Goal: Complete application form: Complete application form

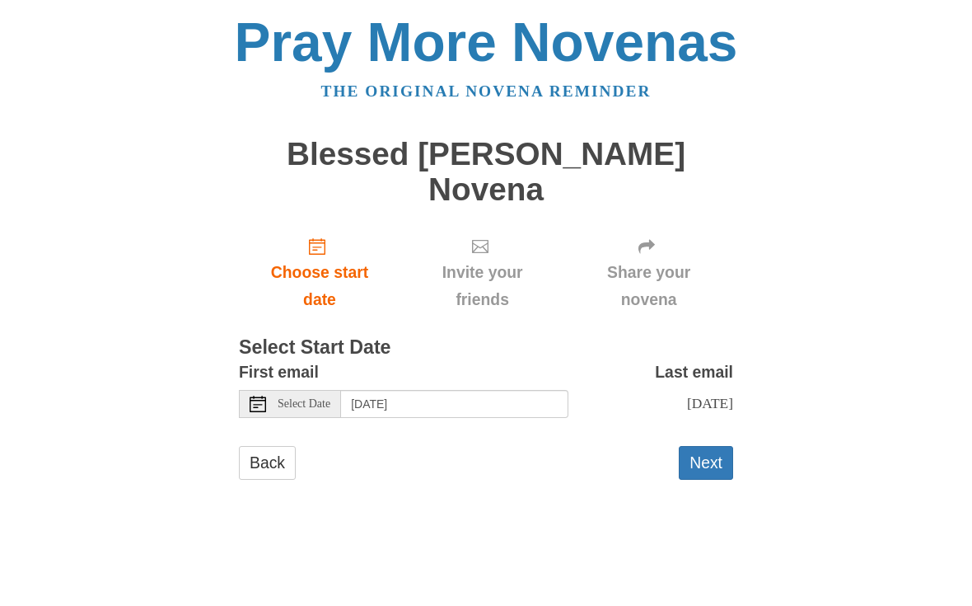
click at [289, 390] on div "Select Date" at bounding box center [290, 404] width 102 height 28
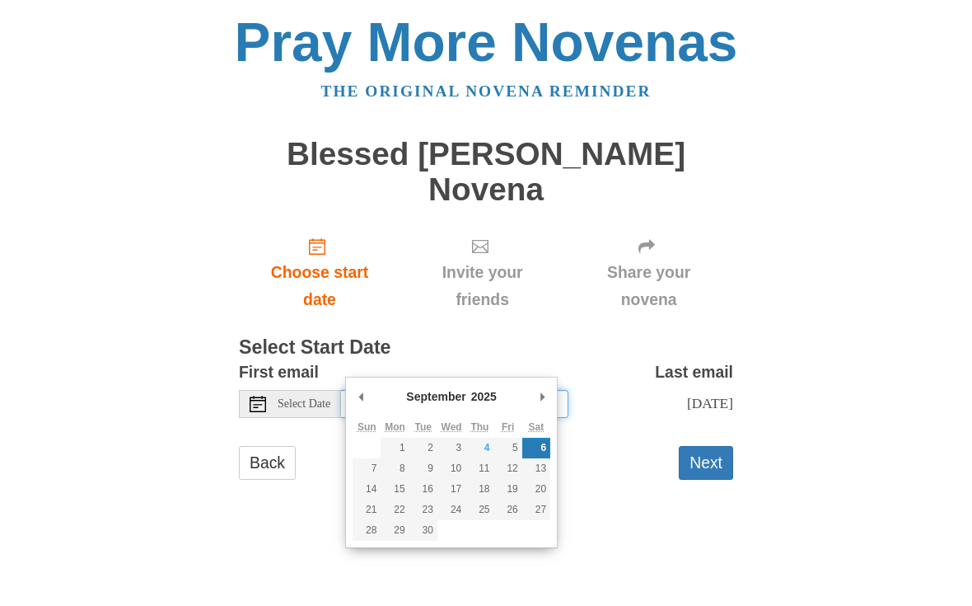
type input "Friday, September 5th"
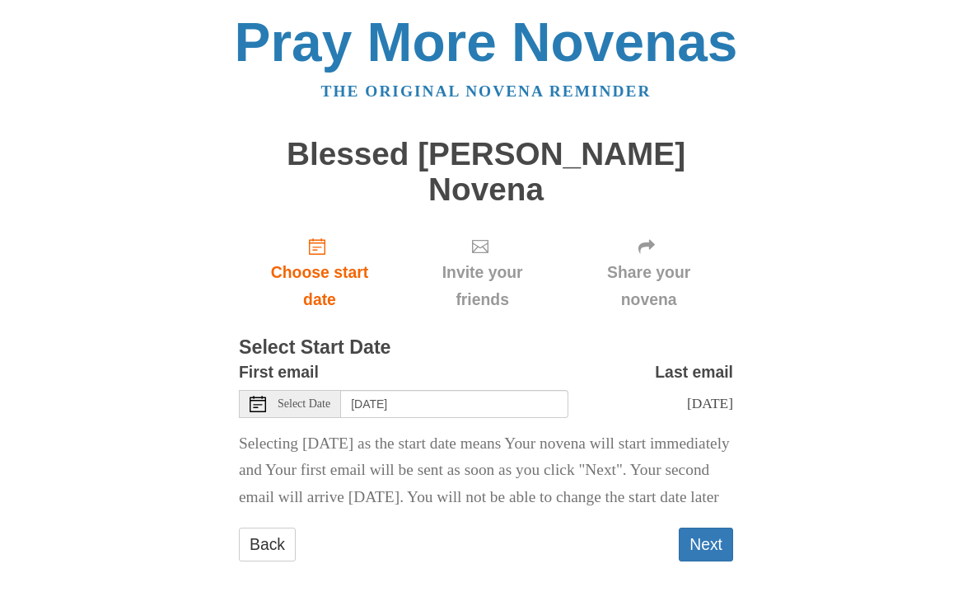
click at [717, 531] on button "Next" at bounding box center [706, 544] width 54 height 34
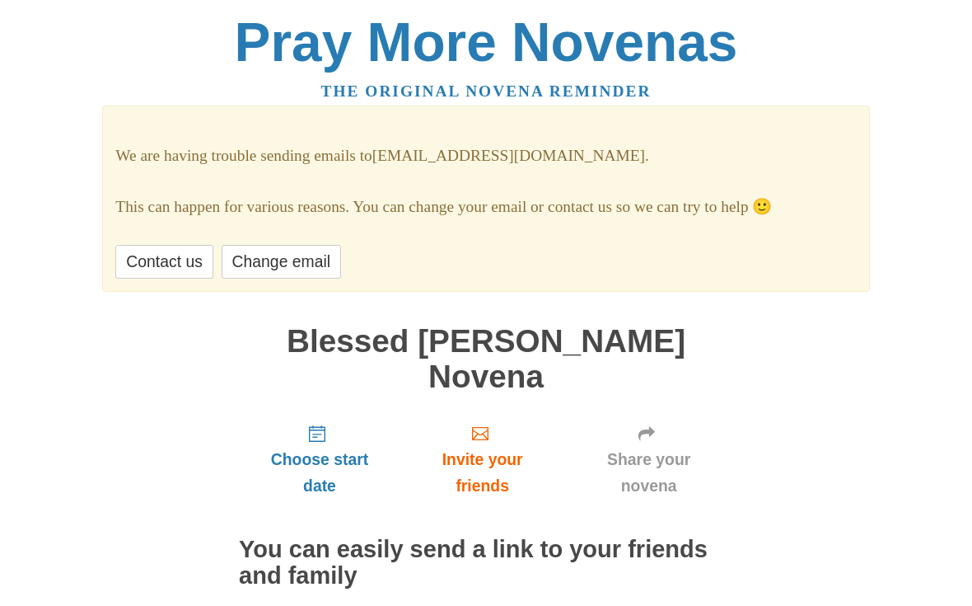
click at [316, 274] on link "Change email" at bounding box center [281, 262] width 119 height 34
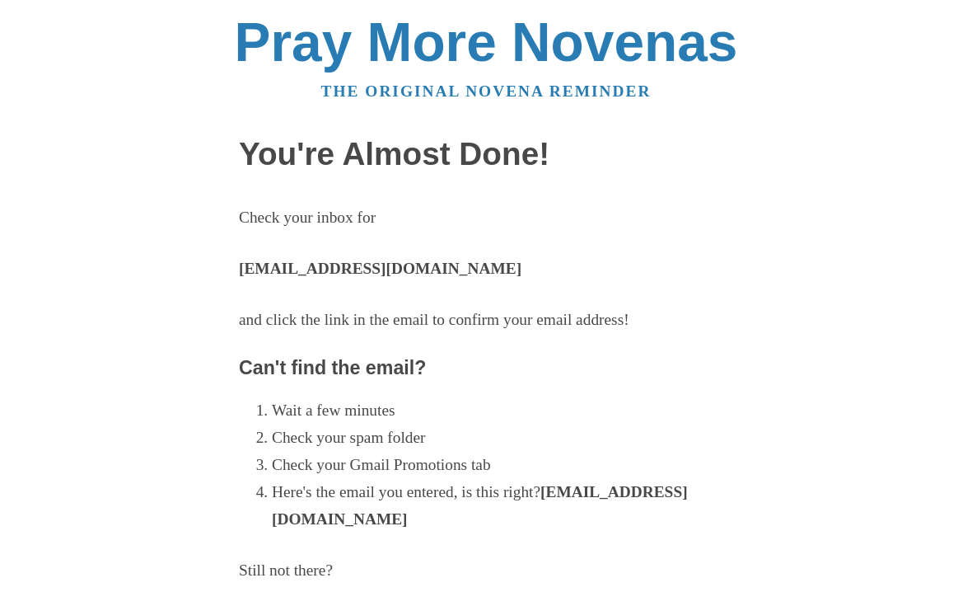
click at [380, 264] on strong "[EMAIL_ADDRESS][DOMAIN_NAME]" at bounding box center [380, 268] width 283 height 17
click at [395, 271] on strong "[EMAIL_ADDRESS][DOMAIN_NAME]" at bounding box center [380, 268] width 283 height 17
click at [405, 268] on strong "[EMAIL_ADDRESS][DOMAIN_NAME]" at bounding box center [380, 268] width 283 height 17
